Goal: Information Seeking & Learning: Learn about a topic

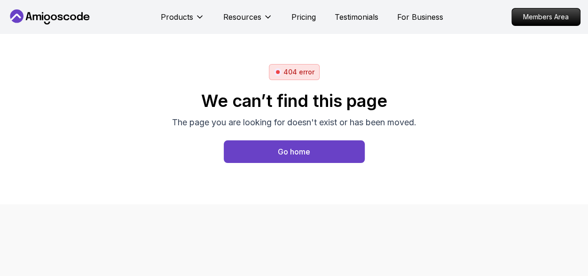
click at [295, 149] on div "Go home" at bounding box center [294, 151] width 32 height 11
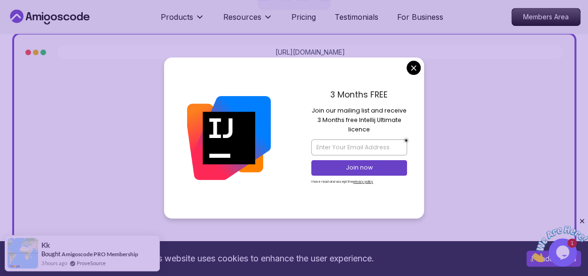
scroll to position [346, 0]
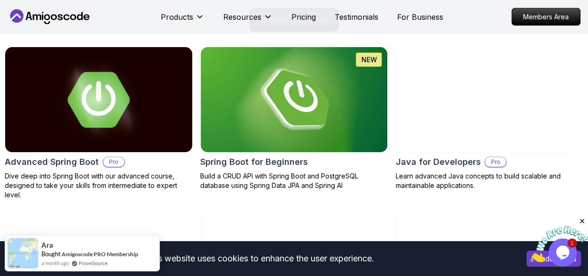
scroll to position [990, 0]
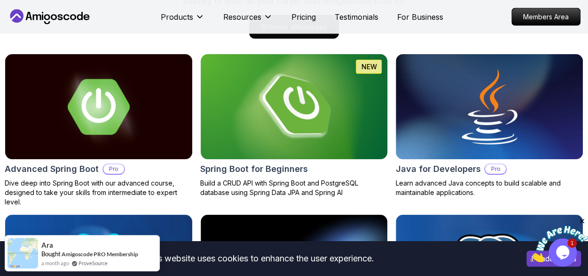
click at [325, 82] on img at bounding box center [294, 107] width 197 height 110
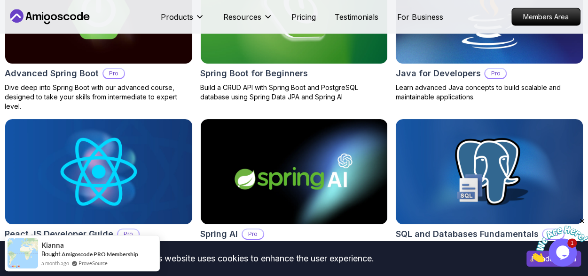
scroll to position [1107, 0]
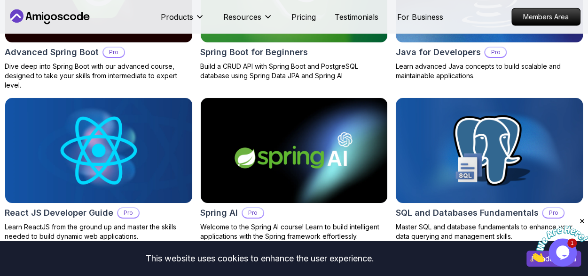
click at [489, 140] on img at bounding box center [489, 150] width 197 height 110
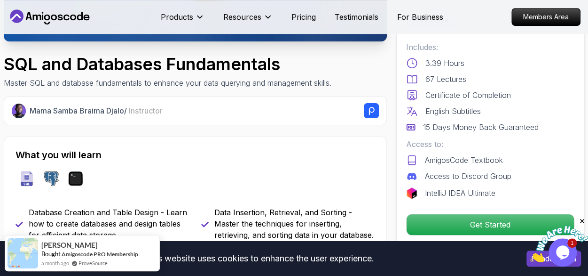
scroll to position [250, 0]
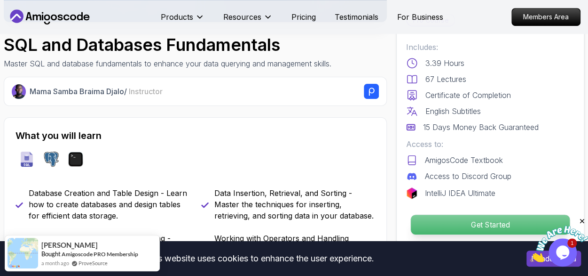
click at [496, 223] on p "Get Started" at bounding box center [490, 224] width 159 height 20
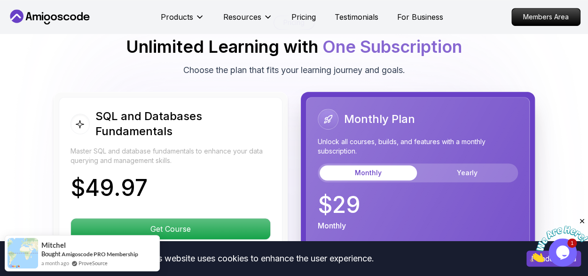
scroll to position [2000, 0]
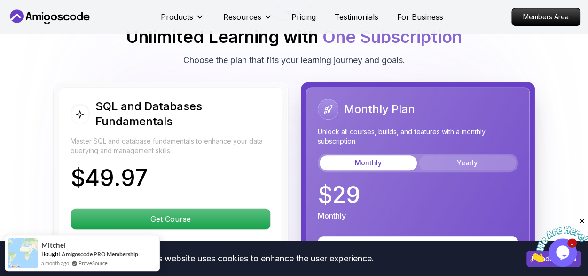
click at [477, 155] on button "Yearly" at bounding box center [467, 162] width 97 height 15
